Goal: Task Accomplishment & Management: Manage account settings

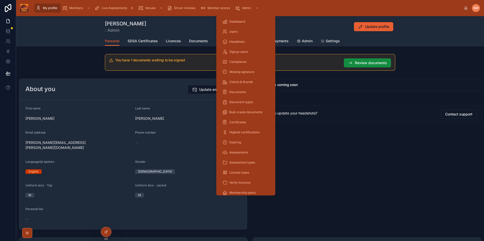
click at [250, 11] on div "Admin" at bounding box center [247, 8] width 25 height 8
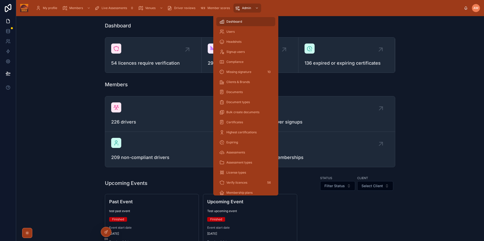
click at [241, 32] on div "Users" at bounding box center [245, 32] width 53 height 8
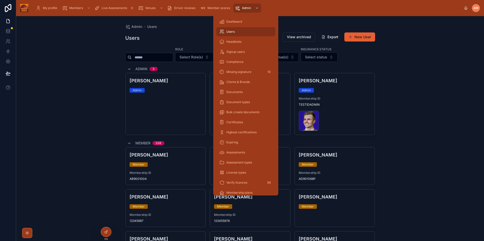
click at [146, 57] on input "text" at bounding box center [152, 57] width 41 height 7
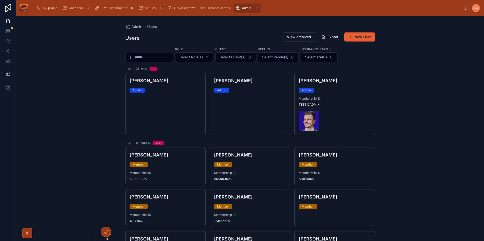
click at [145, 57] on input "text" at bounding box center [152, 57] width 41 height 7
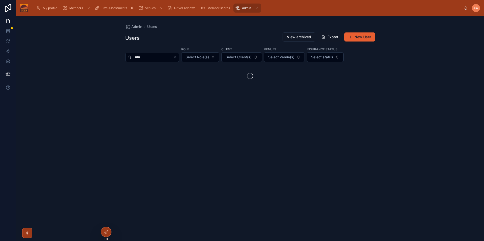
type input "****"
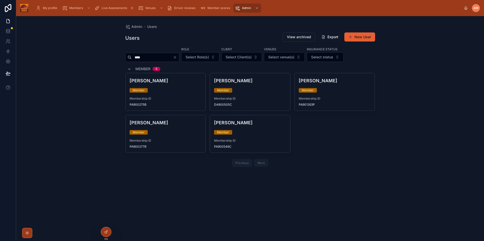
click at [343, 93] on div "[PERSON_NAME] Member Membership ID PA901263P" at bounding box center [335, 92] width 80 height 38
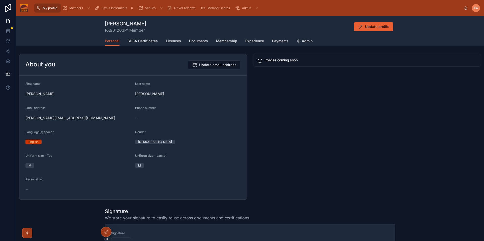
click at [135, 40] on span "SDSA Certificates" at bounding box center [143, 41] width 30 height 5
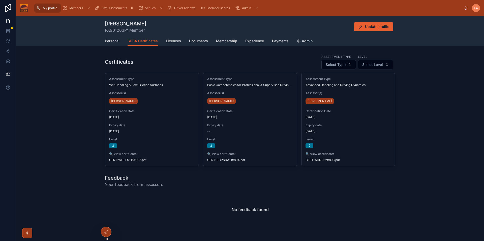
click at [171, 41] on span "Licences" at bounding box center [173, 41] width 15 height 5
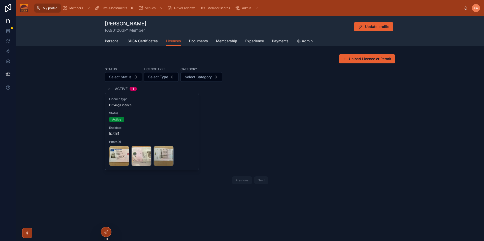
click at [199, 42] on span "Documents" at bounding box center [198, 41] width 19 height 5
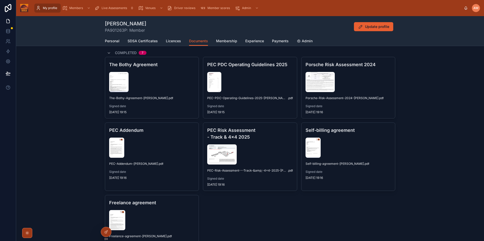
scroll to position [23, 0]
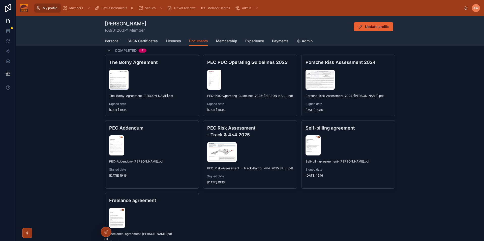
click at [170, 41] on span "Licences" at bounding box center [173, 41] width 15 height 5
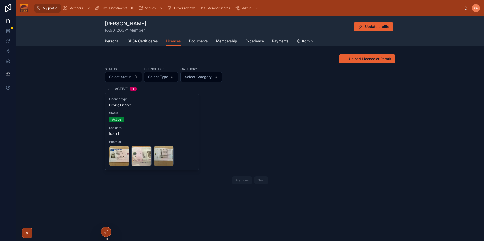
click at [189, 39] on div "Personal SDSA Certificates Licences Documents Membership Experience Payments Ad…" at bounding box center [250, 41] width 290 height 10
click at [195, 42] on span "Documents" at bounding box center [198, 41] width 19 height 5
